Goal: Communication & Community: Ask a question

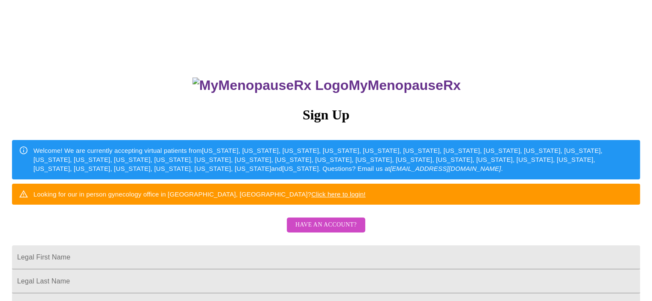
click at [328, 231] on span "Have an account?" at bounding box center [325, 225] width 61 height 11
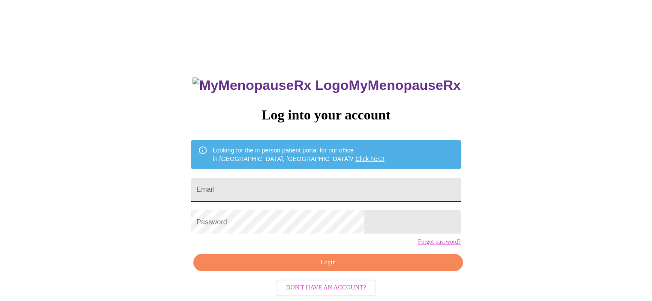
click at [329, 178] on input "Email" at bounding box center [325, 190] width 269 height 24
type input "[EMAIL_ADDRESS][DOMAIN_NAME]"
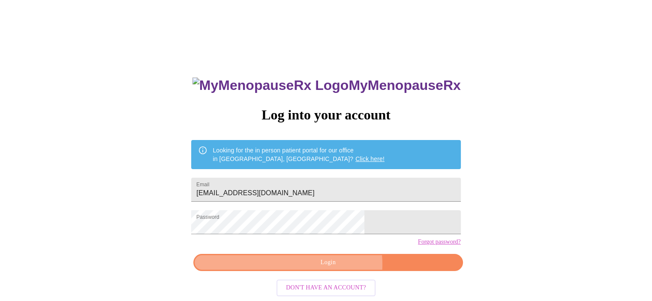
click at [336, 268] on span "Login" at bounding box center [328, 263] width 250 height 11
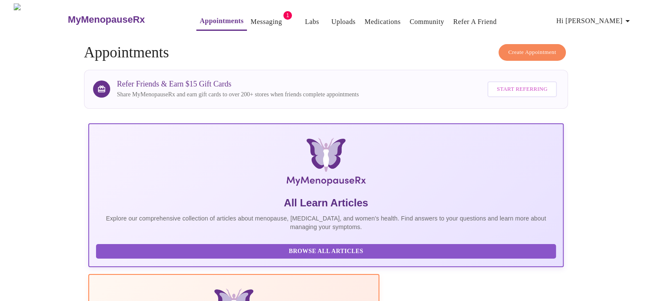
click at [258, 18] on link "Messaging" at bounding box center [265, 22] width 31 height 12
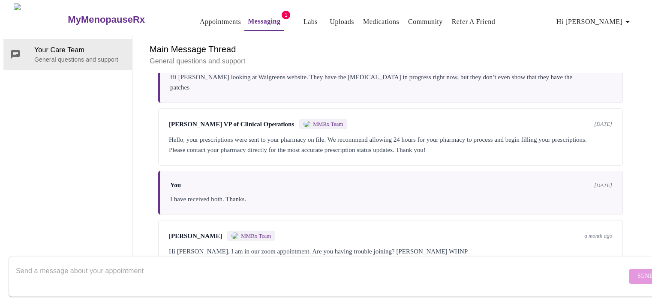
scroll to position [2103, 0]
click at [209, 263] on textarea "Send a message about your appointment" at bounding box center [321, 276] width 611 height 27
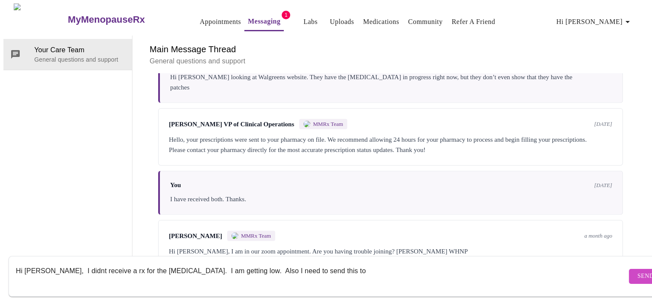
click at [335, 264] on textarea "Hi [PERSON_NAME], I didnt receive a rx for the [MEDICAL_DATA]. I am getting low…" at bounding box center [321, 276] width 611 height 27
paste textarea "[STREET_ADDRESS][US_STATE]"
drag, startPoint x: 108, startPoint y: 261, endPoint x: 193, endPoint y: 276, distance: 86.6
click at [200, 277] on textarea "Hi [PERSON_NAME], I didn't receive a rx for the [MEDICAL_DATA]. I am getting lo…" at bounding box center [321, 276] width 611 height 27
drag, startPoint x: 111, startPoint y: 261, endPoint x: 106, endPoint y: 259, distance: 5.4
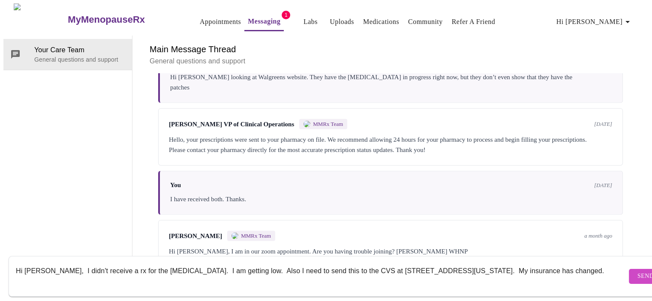
click at [106, 263] on textarea "Hi [PERSON_NAME], I didn't receive a rx for the [MEDICAL_DATA]. I am getting lo…" at bounding box center [321, 276] width 611 height 27
type textarea "Hi [PERSON_NAME], I didn't receive a RX for the [MEDICAL_DATA]. I am getting lo…"
click at [638, 271] on span "Send" at bounding box center [646, 276] width 16 height 11
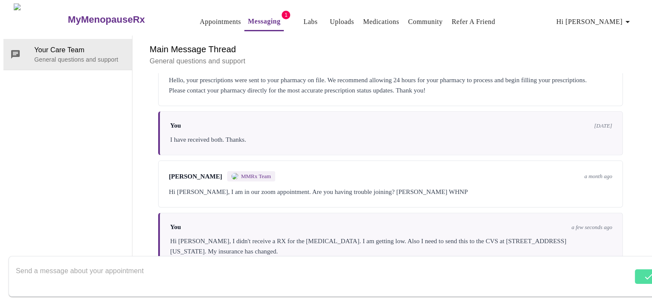
scroll to position [2164, 0]
click at [516, 236] on div "Hi [PERSON_NAME], I didn't receive a RX for the [MEDICAL_DATA]. I am getting lo…" at bounding box center [391, 246] width 442 height 21
drag, startPoint x: 585, startPoint y: 205, endPoint x: 463, endPoint y: 197, distance: 122.0
click at [463, 213] on div "You a few seconds ago Hi [PERSON_NAME], I didn't receive a RX for the [MEDICAL_…" at bounding box center [390, 240] width 465 height 54
